Goal: Navigation & Orientation: Go to known website

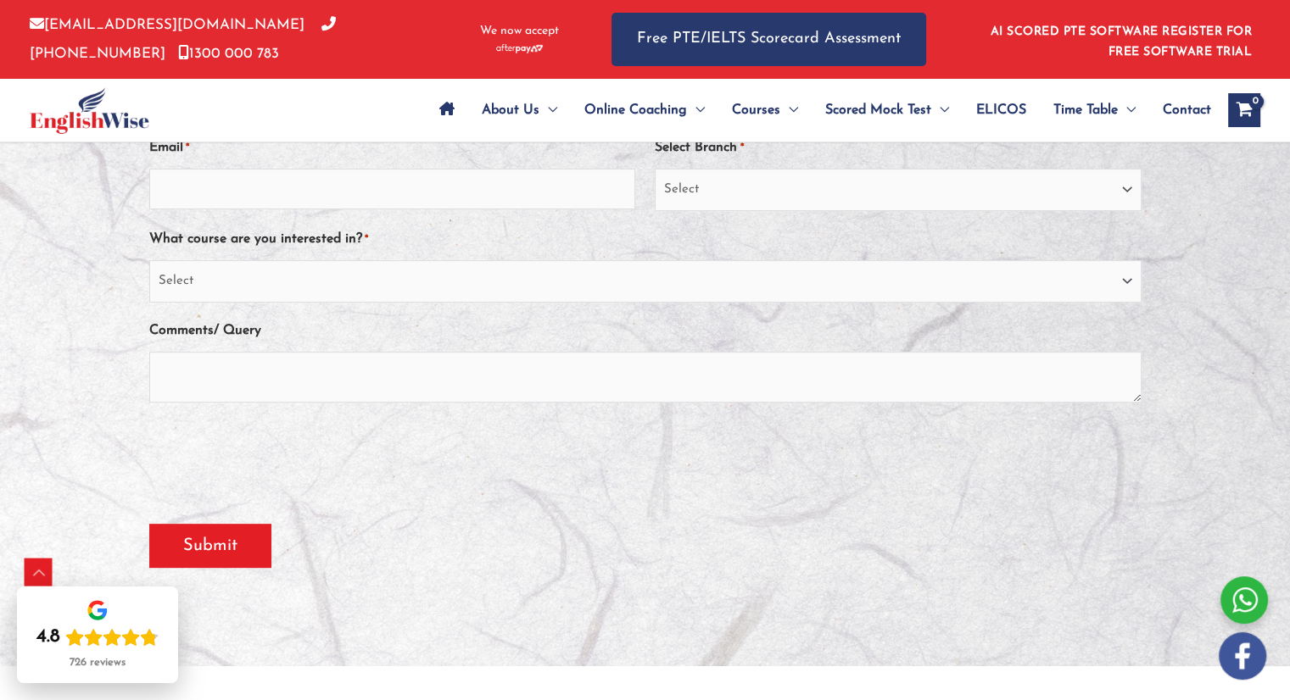
scroll to position [593, 0]
